Goal: Task Accomplishment & Management: Manage account settings

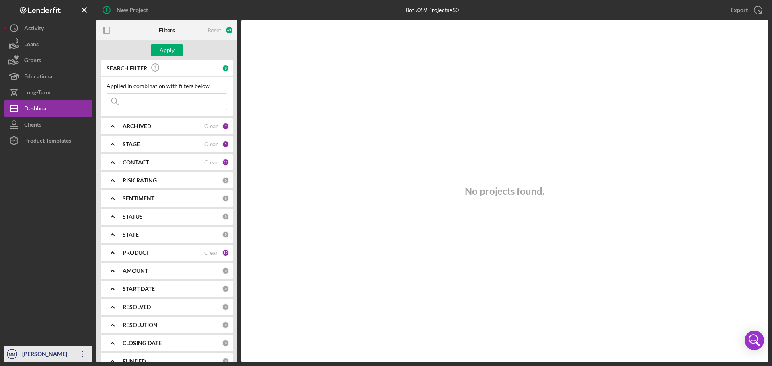
click at [86, 357] on icon "Icon/Overflow" at bounding box center [82, 354] width 20 height 20
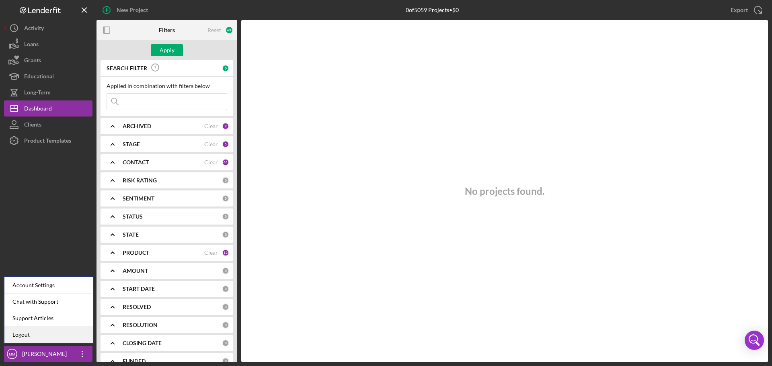
click at [53, 331] on link "Logout" at bounding box center [48, 335] width 88 height 16
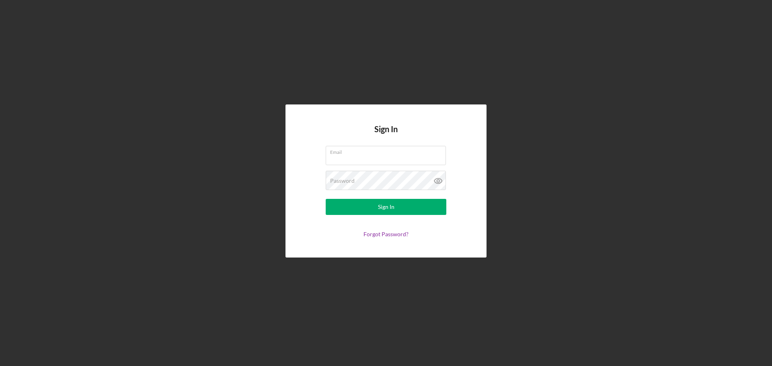
type input "[EMAIL_ADDRESS][DOMAIN_NAME]"
